Goal: Navigation & Orientation: Understand site structure

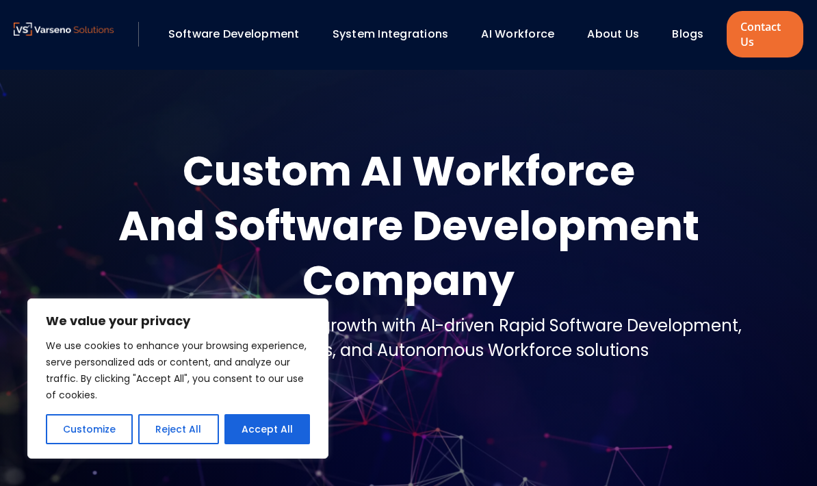
scroll to position [85, 0]
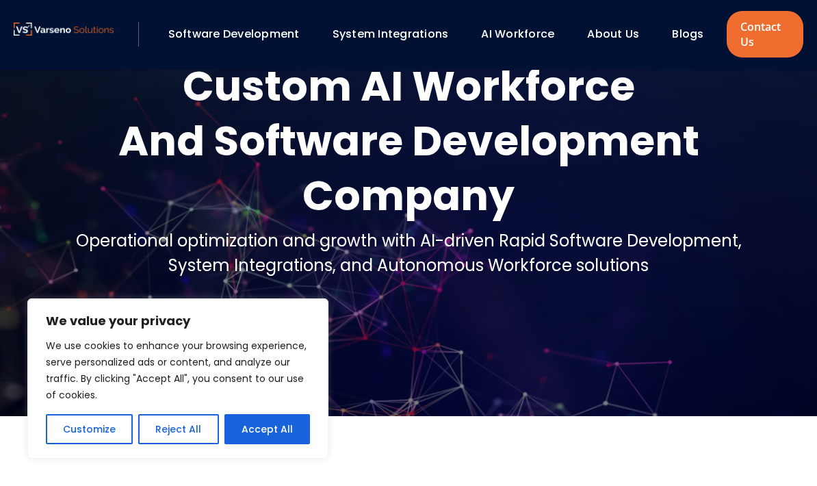
click at [259, 35] on link "Software Development" at bounding box center [233, 34] width 131 height 16
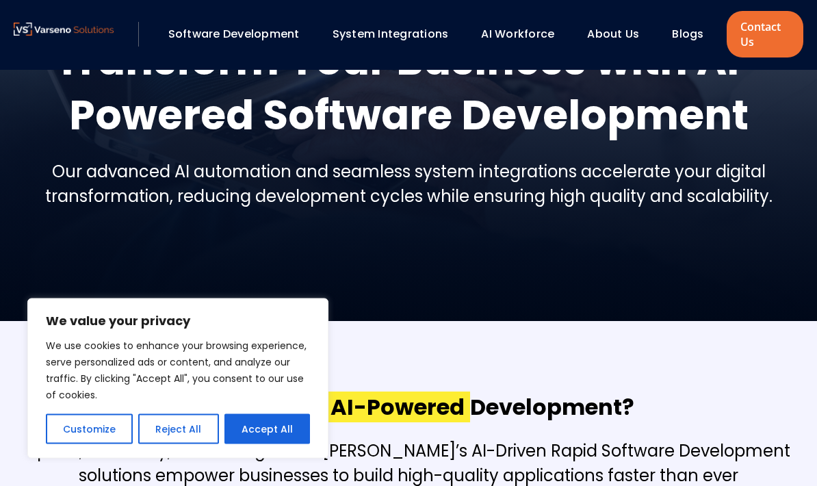
scroll to position [180, 0]
click at [258, 444] on button "Accept All" at bounding box center [266, 429] width 85 height 30
checkbox input "true"
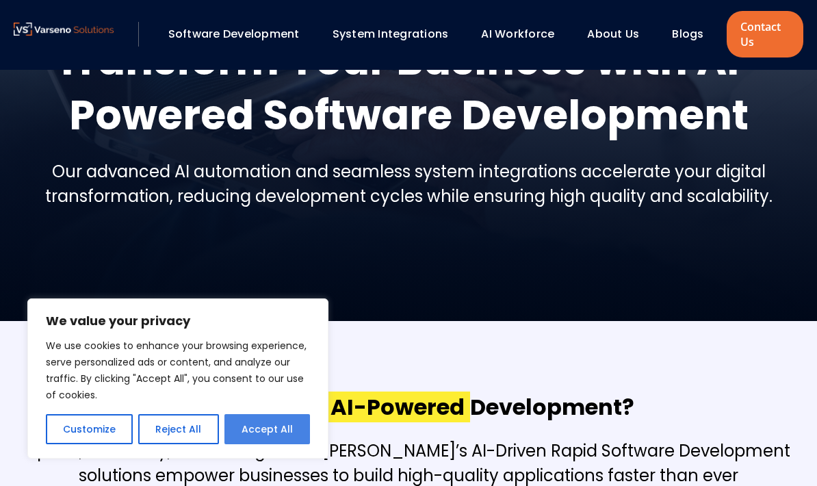
checkbox input "true"
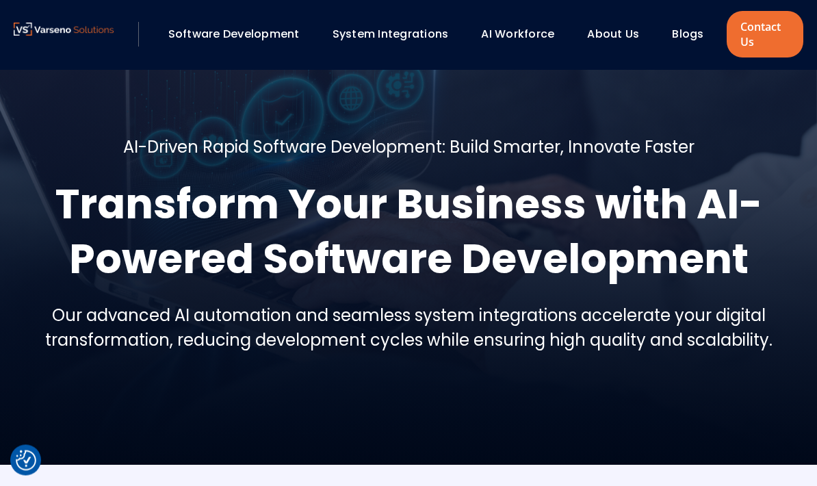
scroll to position [0, 0]
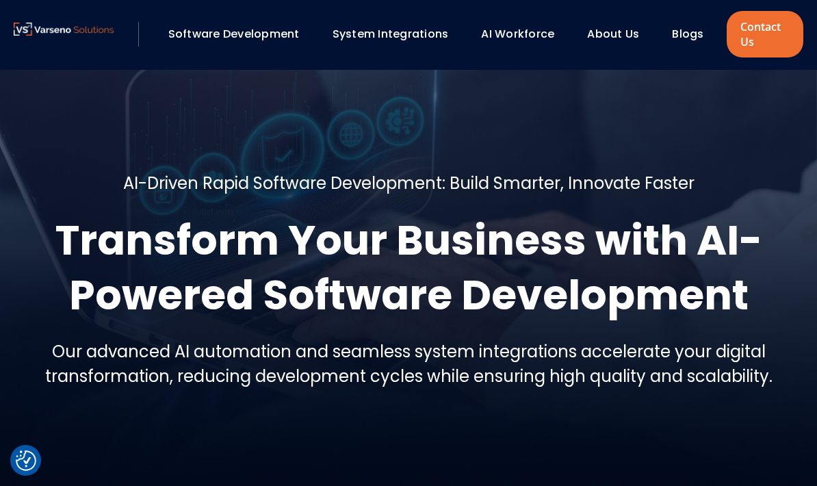
click at [404, 29] on link "System Integrations" at bounding box center [390, 34] width 116 height 16
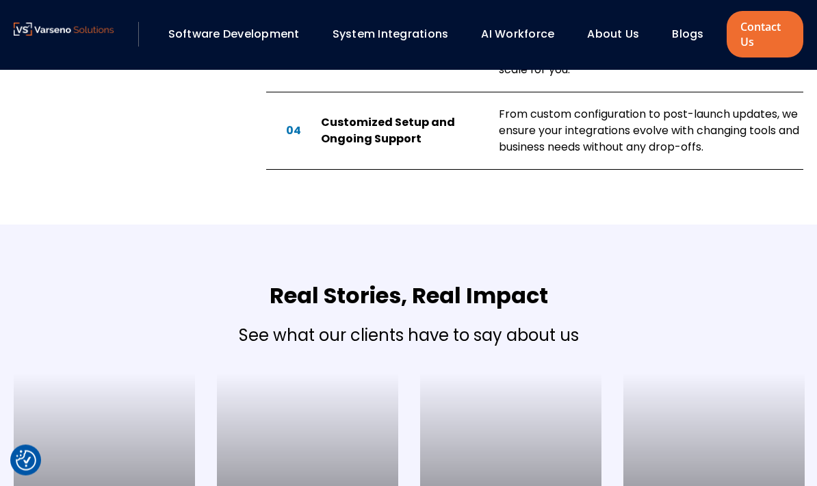
scroll to position [1819, 0]
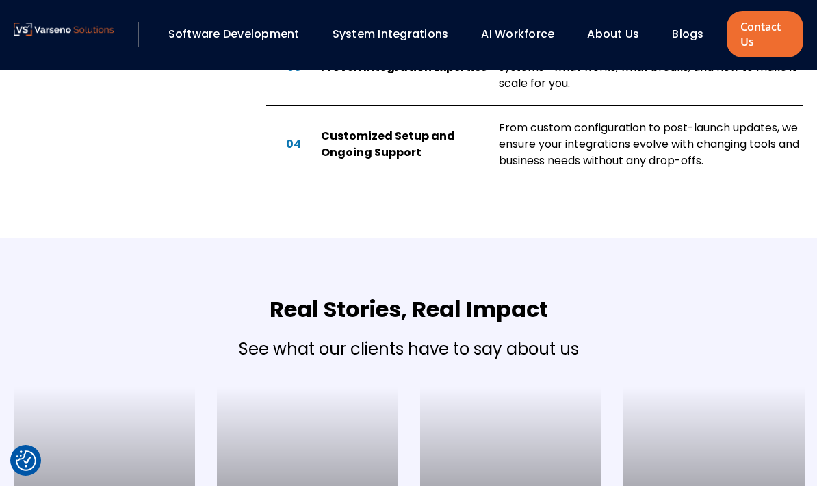
click at [263, 35] on link "Software Development" at bounding box center [233, 34] width 131 height 16
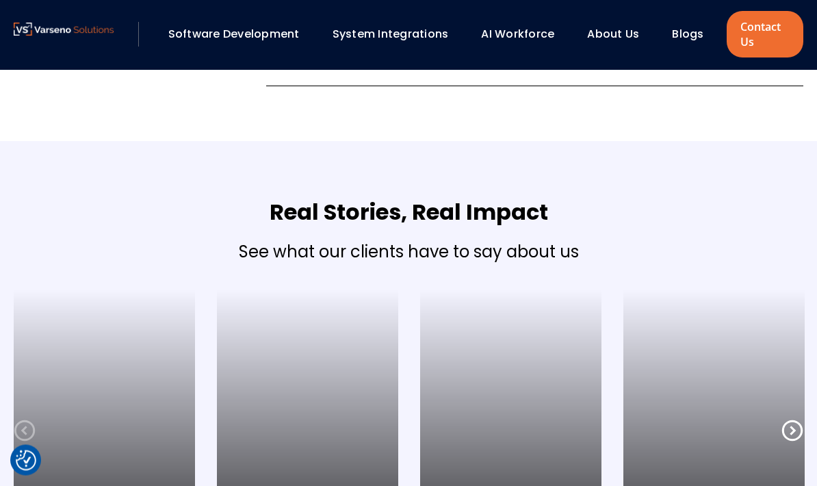
scroll to position [1350, 0]
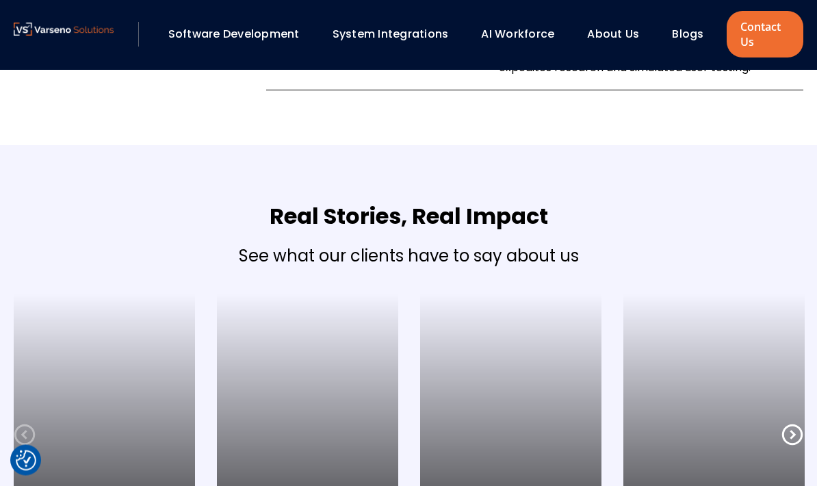
click at [525, 40] on link "AI Workforce" at bounding box center [517, 34] width 73 height 16
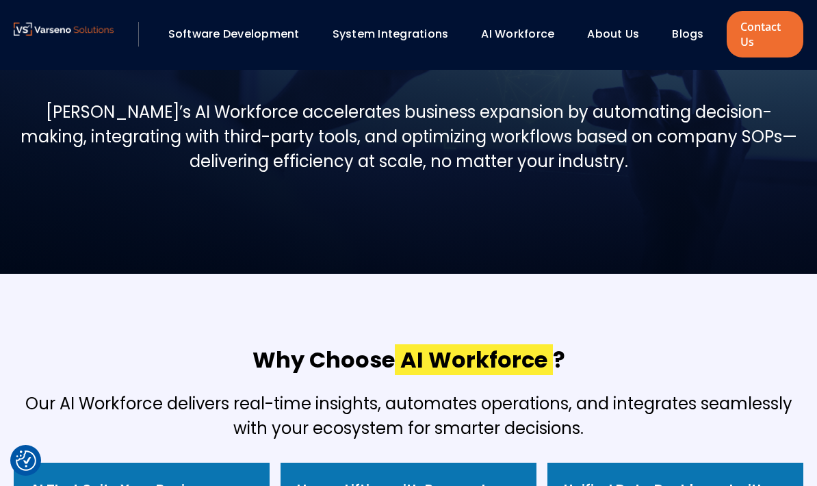
scroll to position [221, 0]
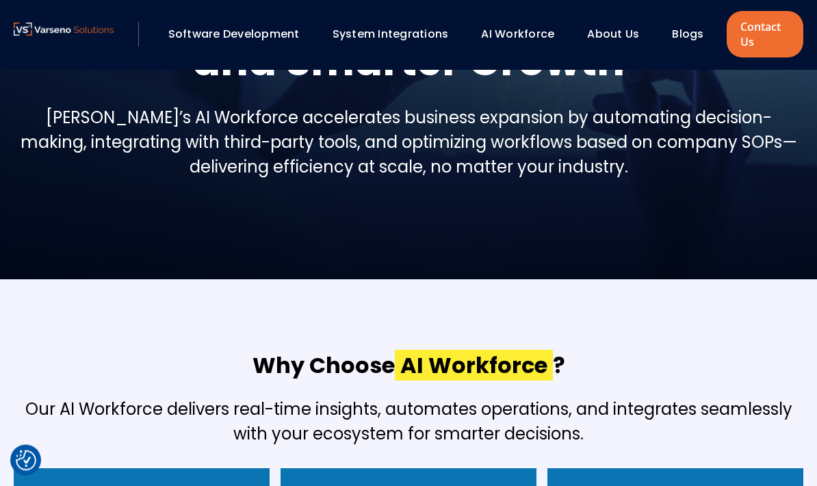
click at [622, 32] on link "About Us" at bounding box center [613, 34] width 52 height 16
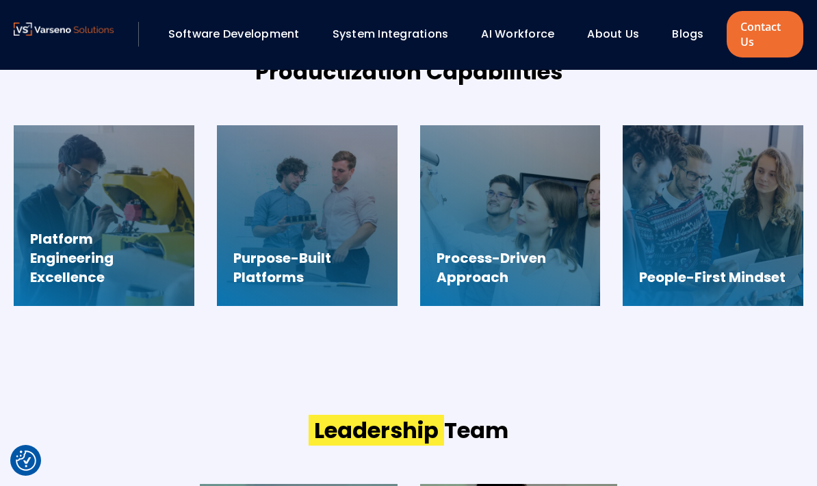
scroll to position [1042, 0]
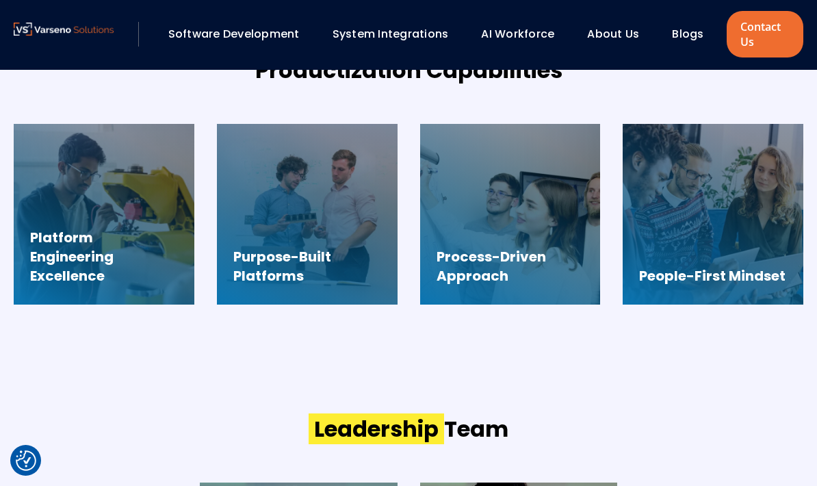
click at [322, 276] on h3 "Purpose-Built Platforms" at bounding box center [307, 266] width 148 height 38
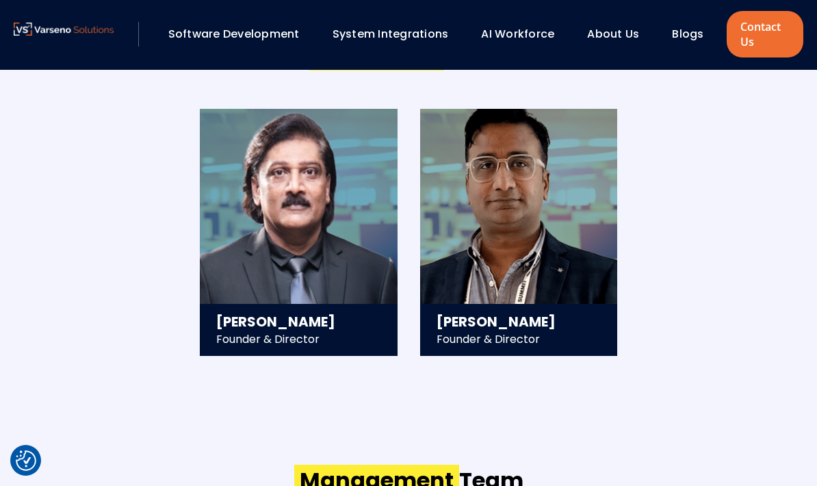
scroll to position [1412, 0]
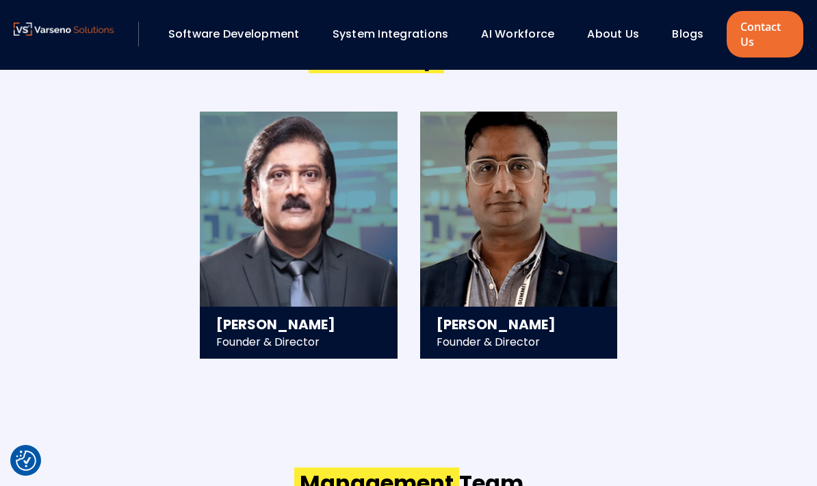
click at [691, 36] on link "Blogs" at bounding box center [687, 34] width 31 height 16
click at [691, 34] on link "Blogs" at bounding box center [687, 34] width 31 height 16
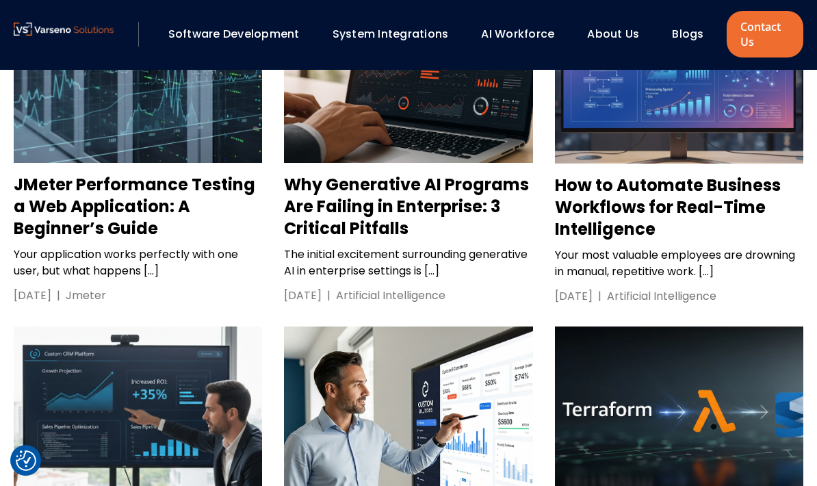
scroll to position [1412, 0]
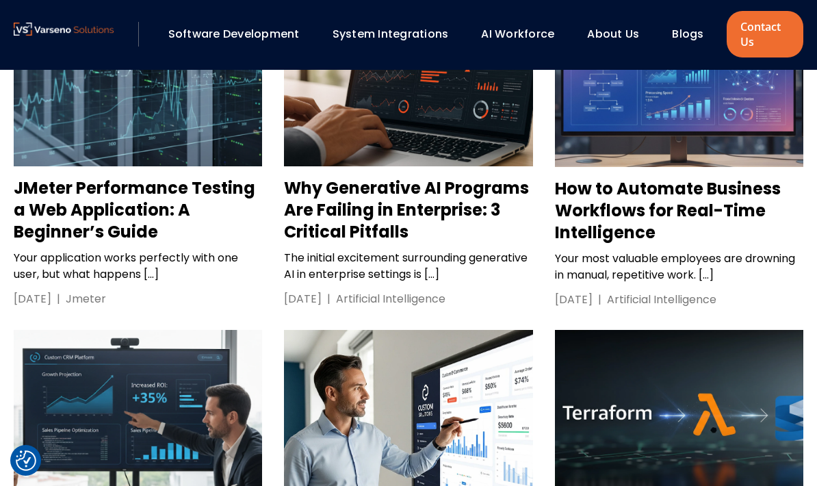
click at [618, 40] on link "About Us" at bounding box center [613, 34] width 52 height 16
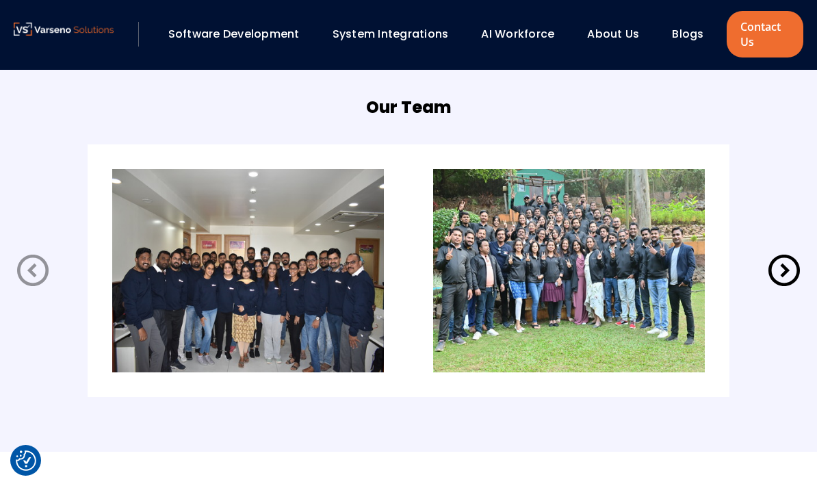
scroll to position [2633, 0]
